Goal: Information Seeking & Learning: Learn about a topic

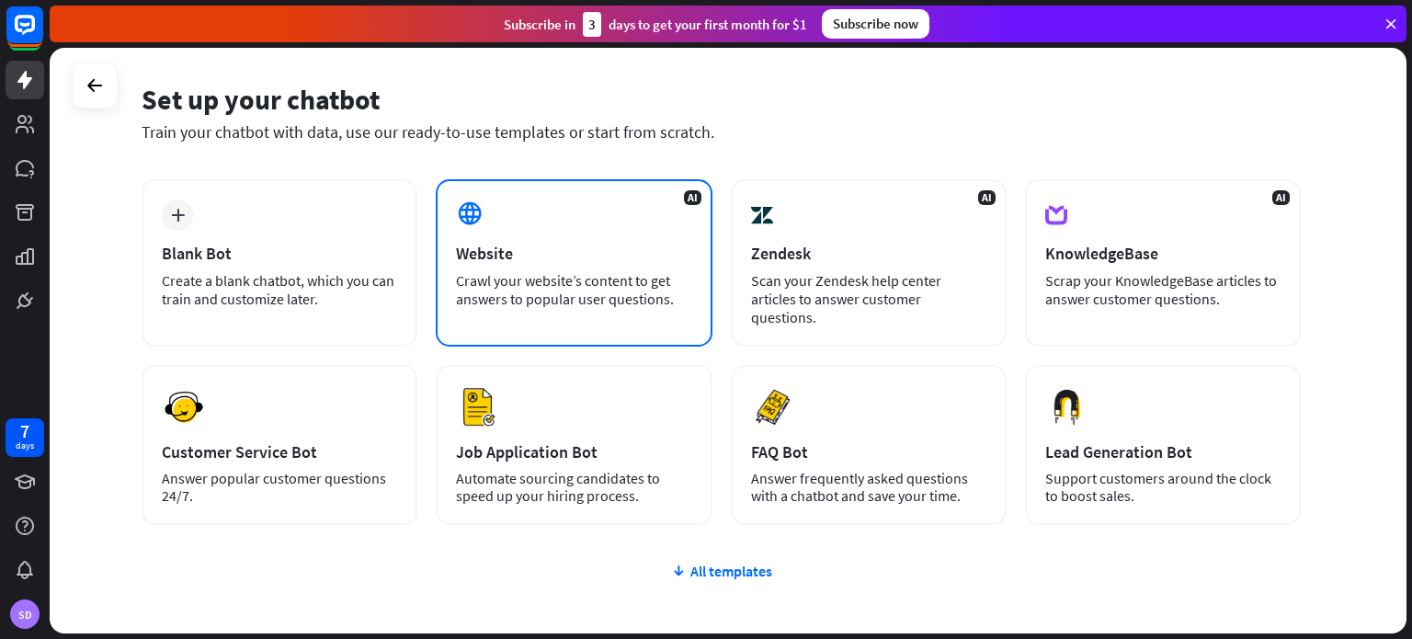
scroll to position [92, 0]
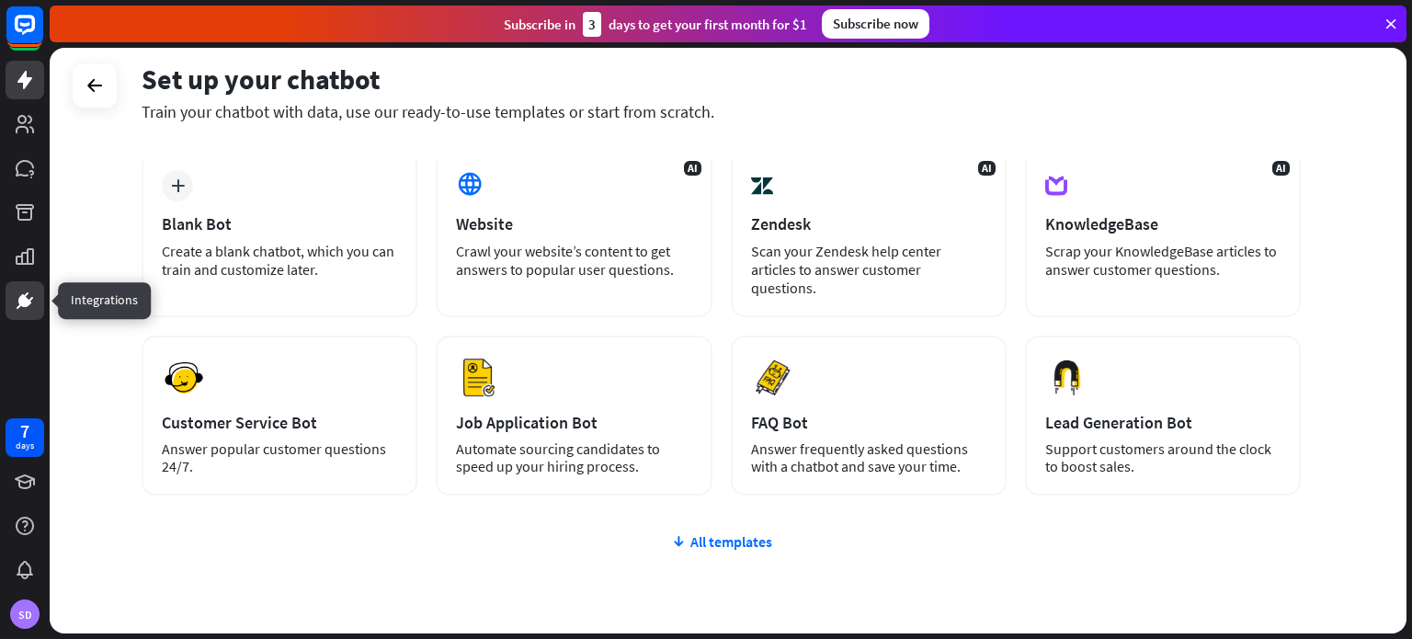
click at [24, 301] on icon at bounding box center [24, 300] width 11 height 11
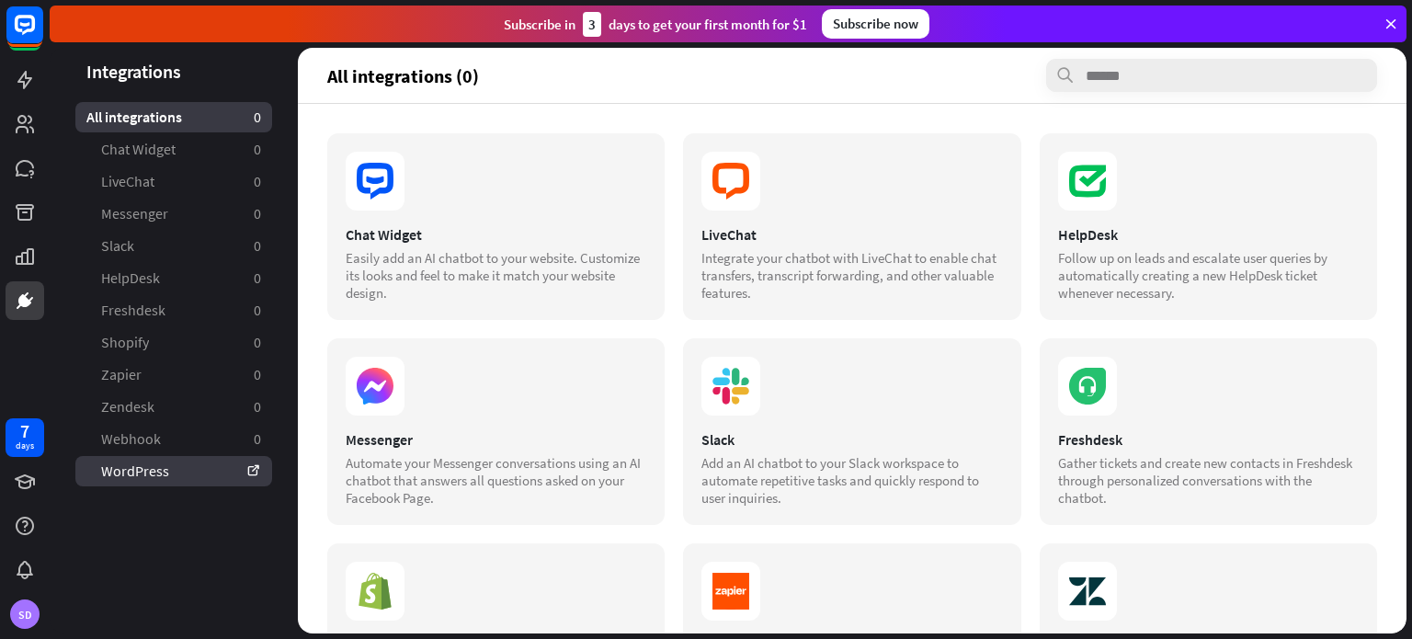
click at [169, 473] on link "WordPress" at bounding box center [173, 471] width 197 height 30
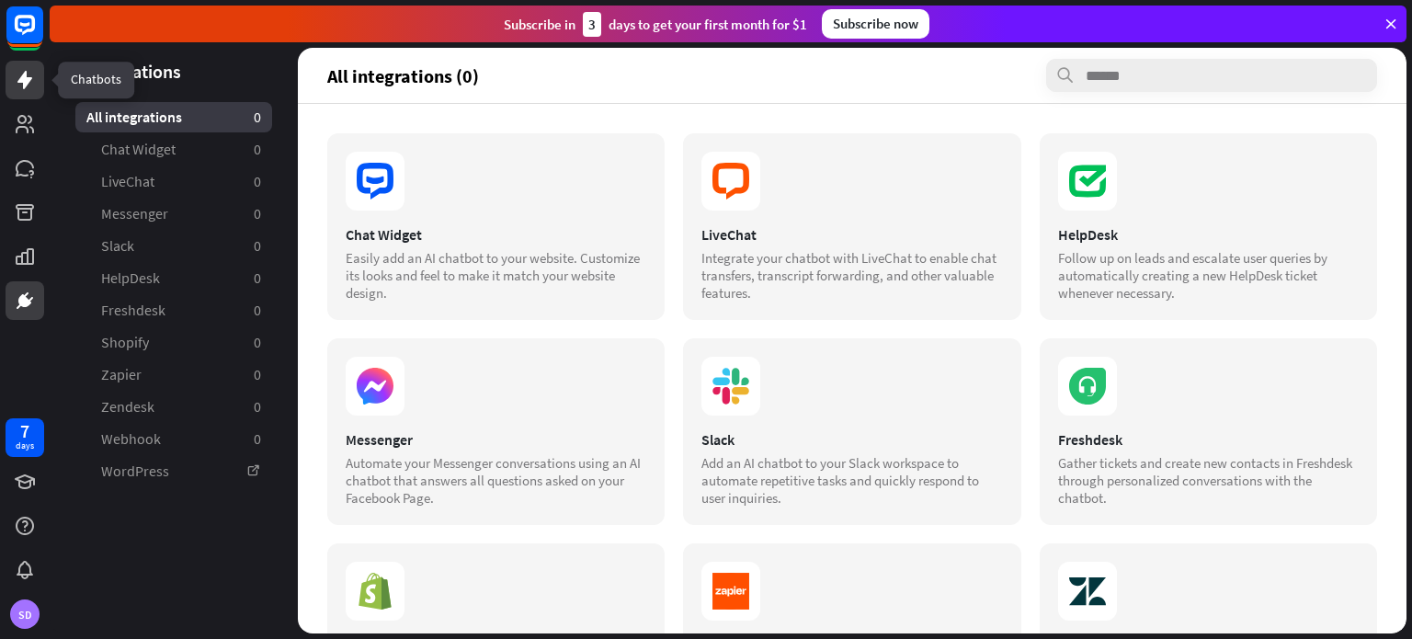
click at [26, 86] on icon at bounding box center [25, 80] width 22 height 22
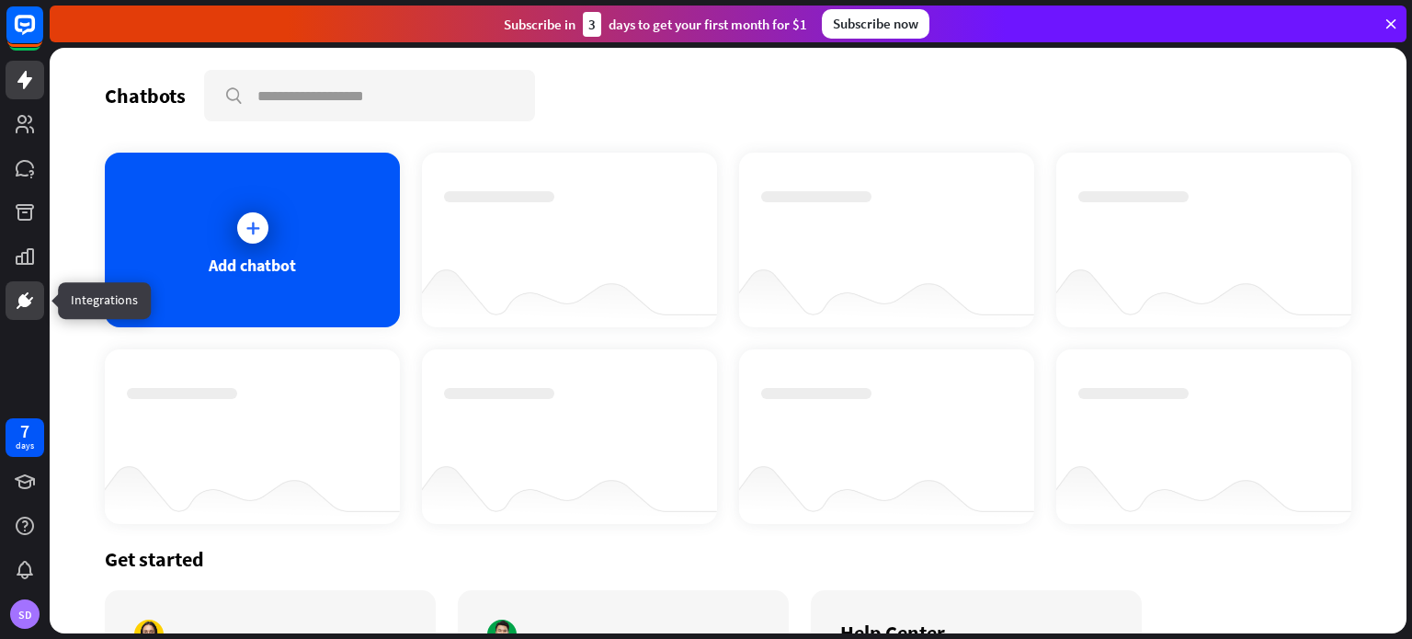
click at [28, 310] on icon at bounding box center [25, 301] width 22 height 22
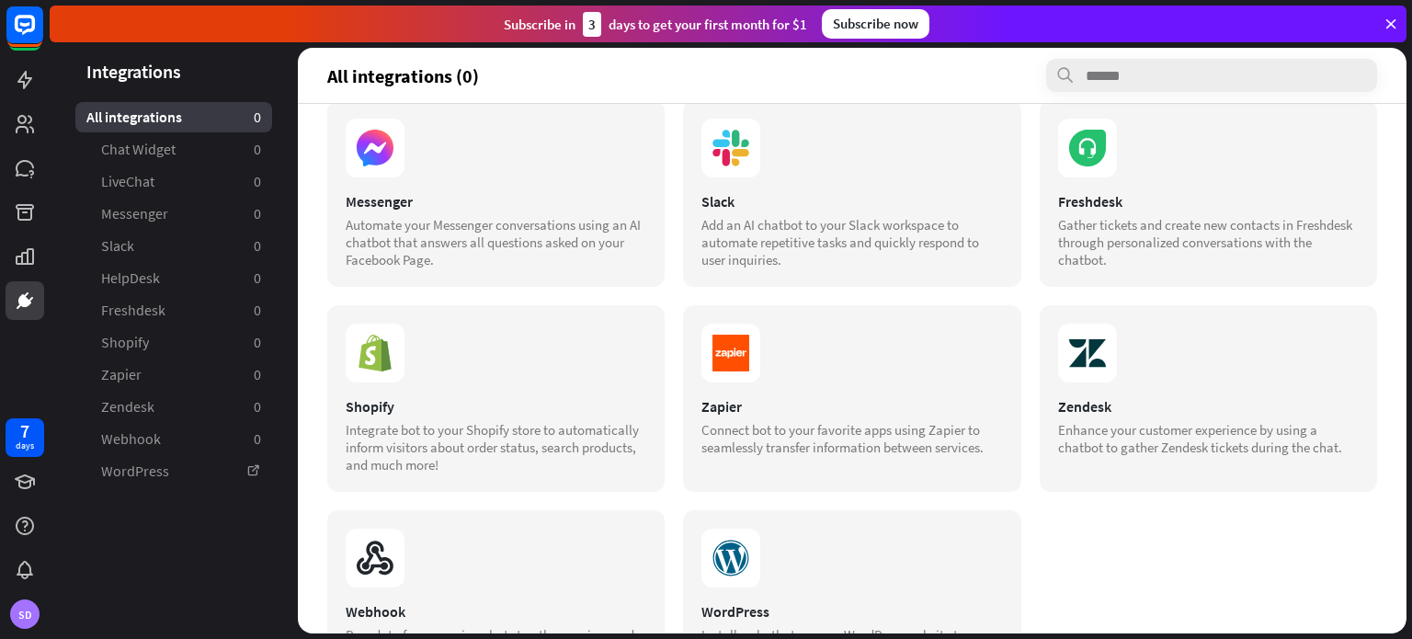
scroll to position [330, 0]
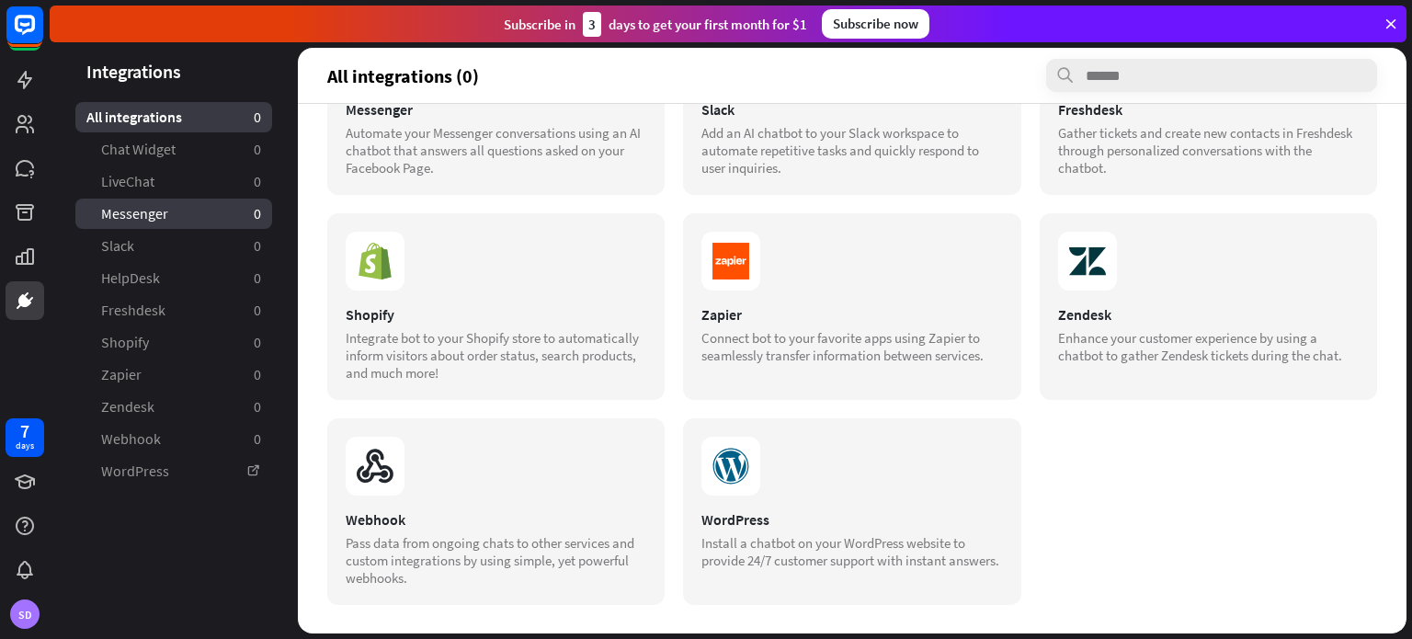
click at [176, 206] on link "Messenger 0" at bounding box center [173, 214] width 197 height 30
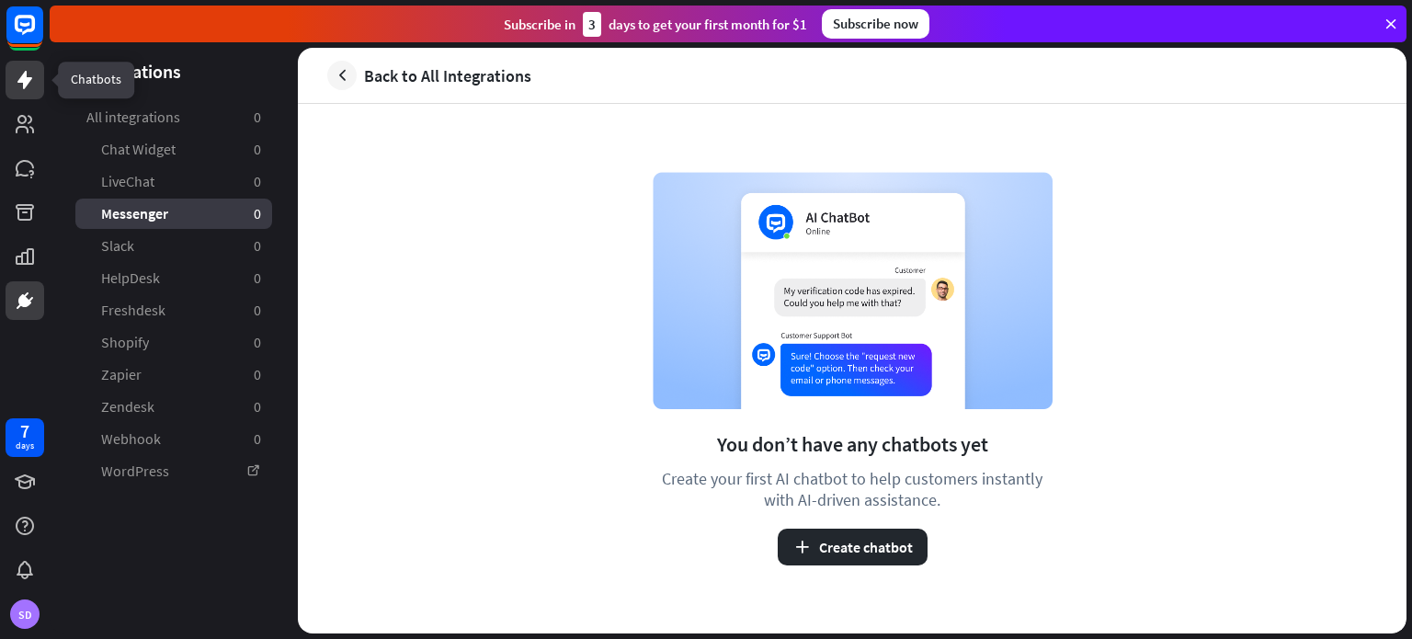
click at [25, 87] on icon at bounding box center [24, 80] width 15 height 18
